Goal: Complete application form

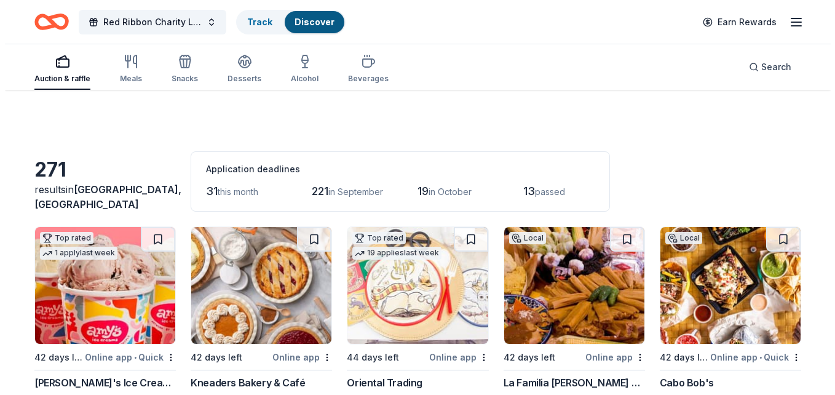
scroll to position [738, 0]
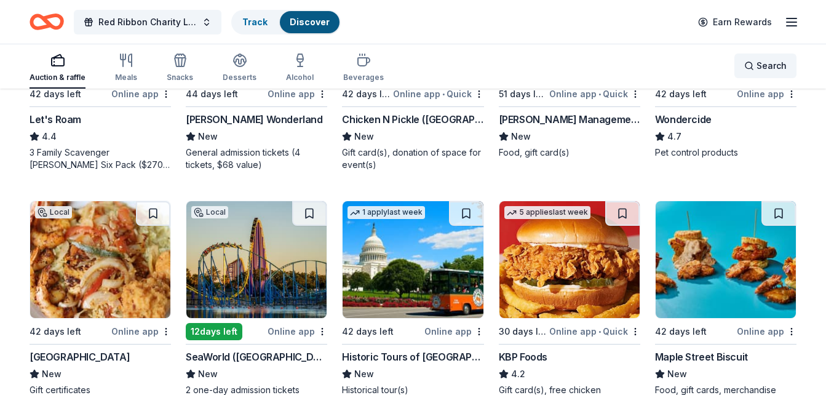
click at [757, 65] on span "Search" at bounding box center [772, 65] width 30 height 15
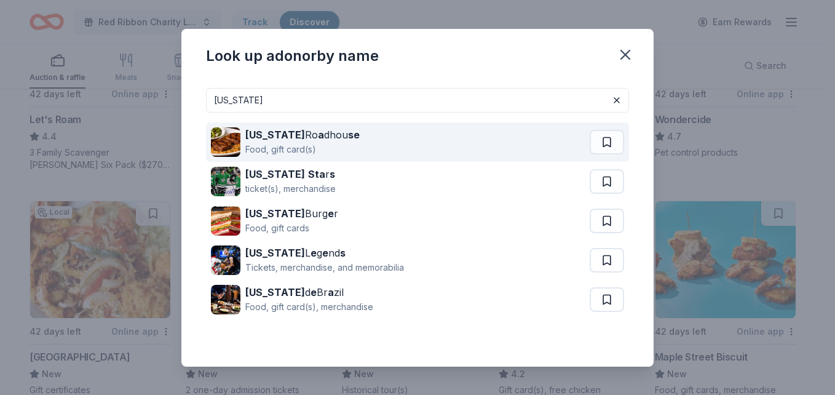
type input "texas"
click at [429, 146] on div "Texas Ro a dhou se Food, gift card(s)" at bounding box center [400, 141] width 379 height 39
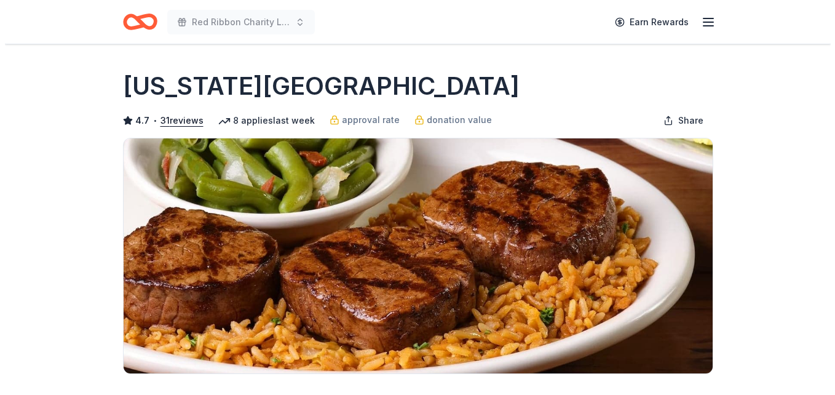
scroll to position [246, 0]
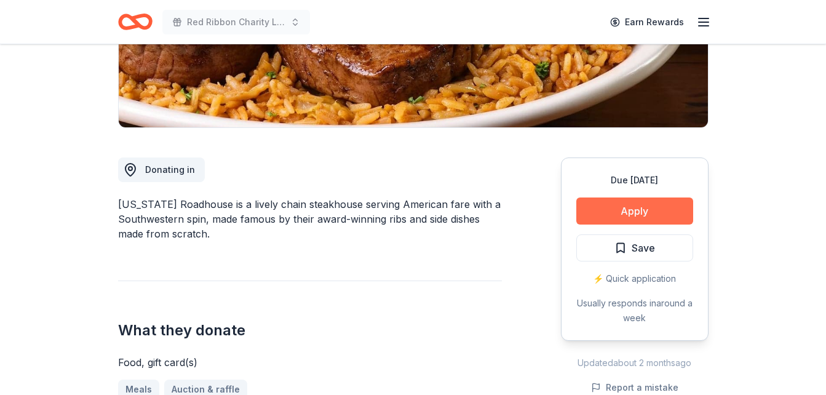
click at [645, 218] on button "Apply" at bounding box center [634, 210] width 117 height 27
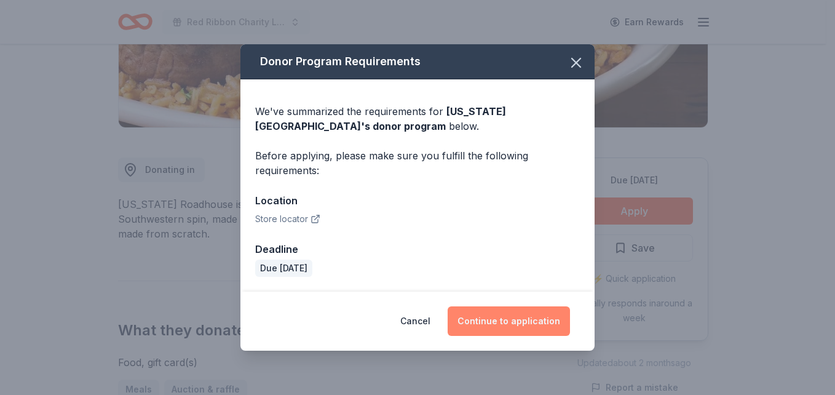
click at [506, 319] on button "Continue to application" at bounding box center [509, 321] width 122 height 30
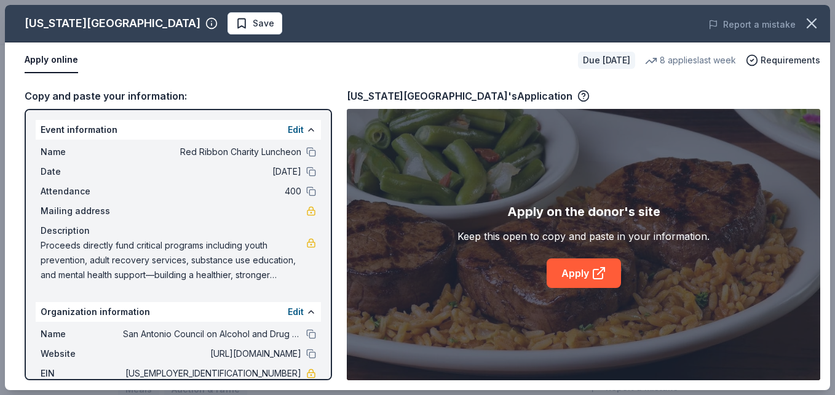
click at [568, 295] on div "Apply on the donor's site Keep this open to copy and paste in your information.…" at bounding box center [584, 244] width 474 height 271
click at [570, 285] on link "Apply" at bounding box center [584, 273] width 74 height 30
